Goal: Check status: Check status

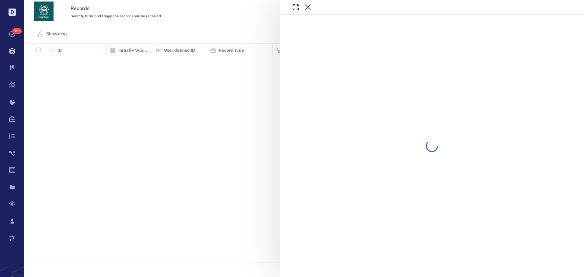
scroll to position [214, 555]
click at [220, 40] on div at bounding box center [303, 138] width 559 height 277
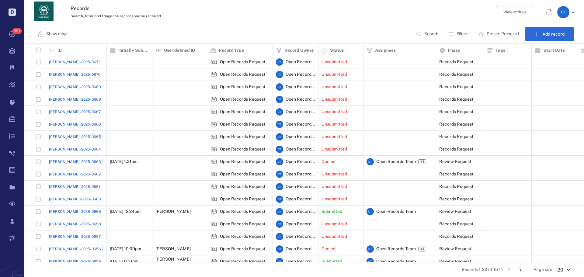
click at [72, 63] on span "[PERSON_NAME]-2025-0671" at bounding box center [74, 61] width 51 height 5
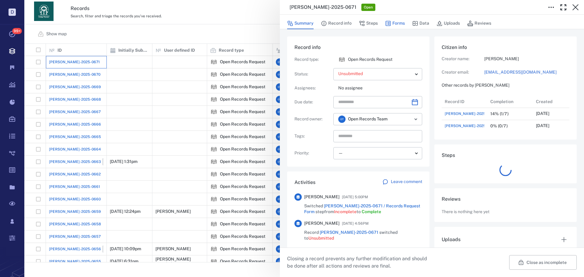
scroll to position [36, 121]
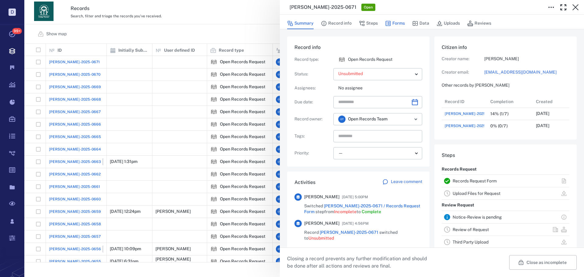
click at [394, 25] on button "Forms" at bounding box center [395, 24] width 20 height 12
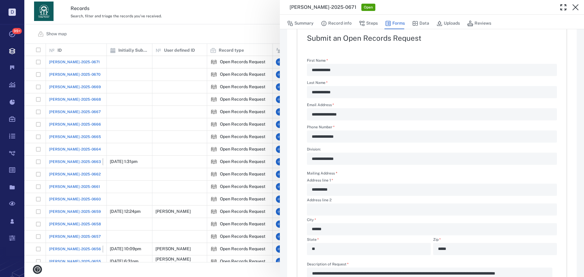
scroll to position [55, 0]
click at [189, 18] on div "**********" at bounding box center [303, 138] width 559 height 277
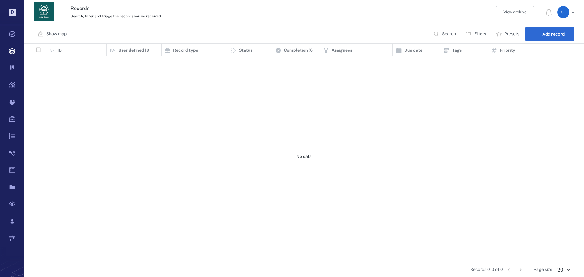
scroll to position [214, 555]
